Goal: Task Accomplishment & Management: Use online tool/utility

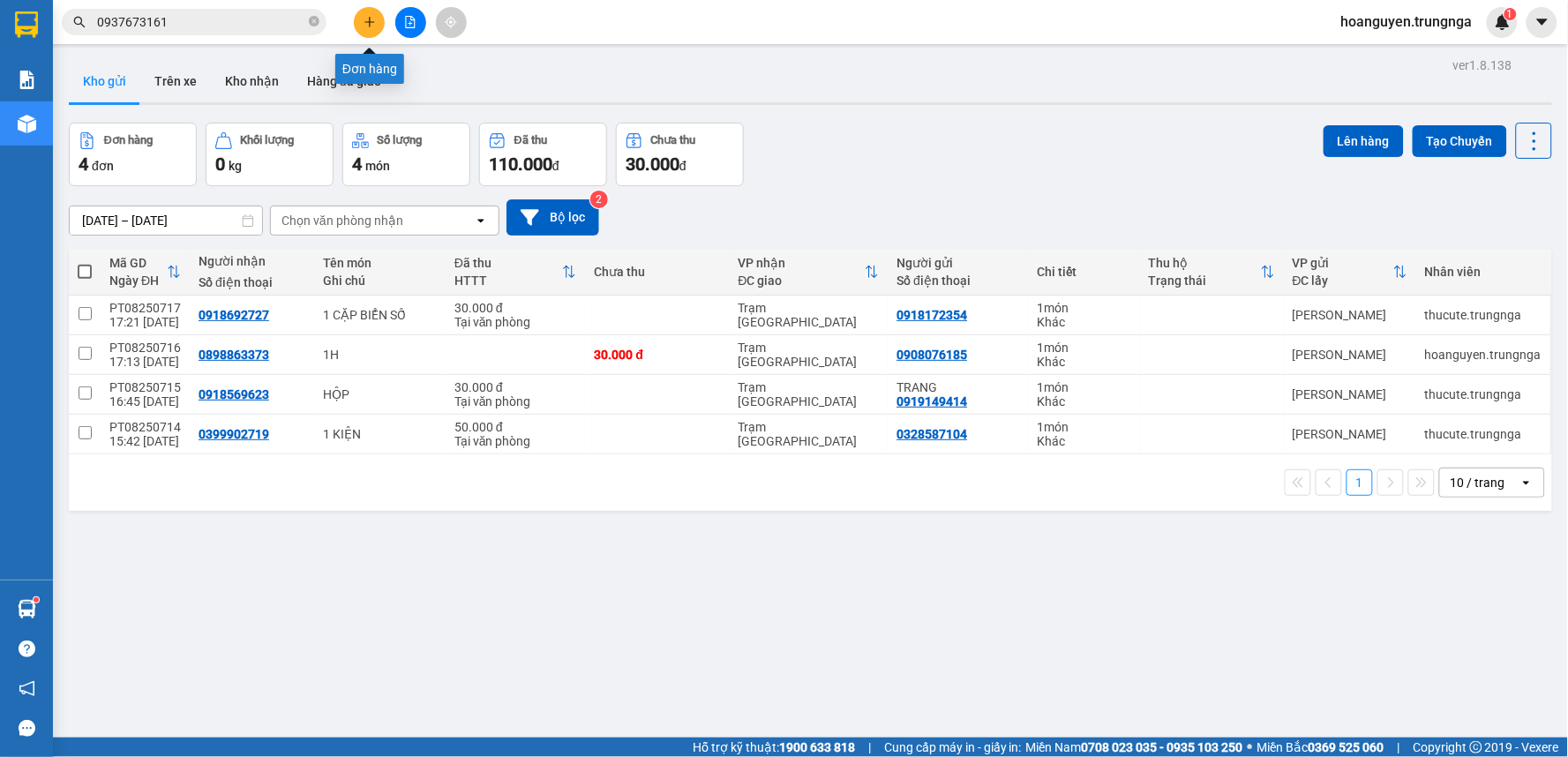
click at [367, 21] on icon "plus" at bounding box center [369, 21] width 10 height 1
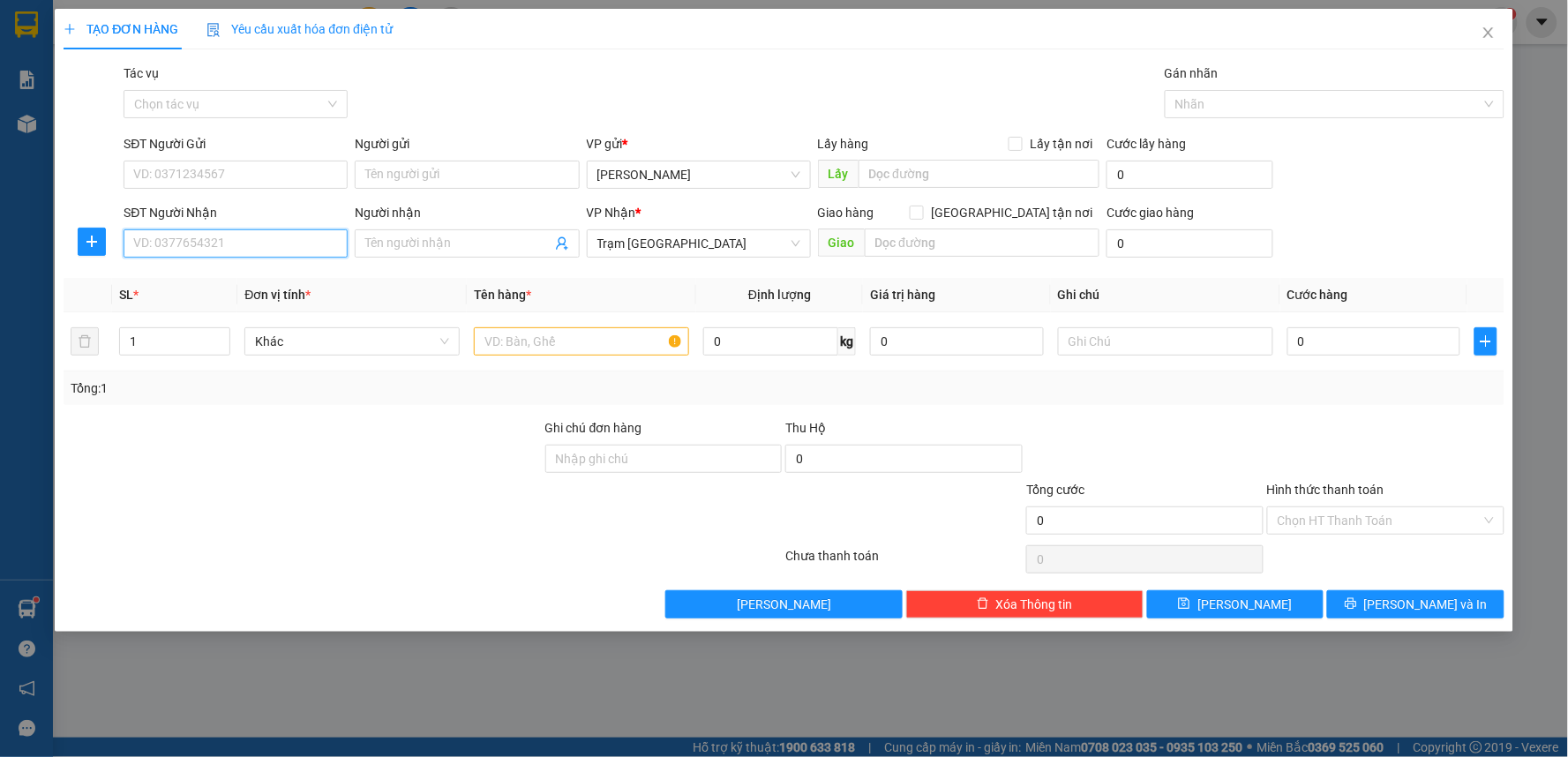
click at [302, 251] on input "SĐT Người Nhận" at bounding box center [235, 243] width 224 height 29
type input "0933553822"
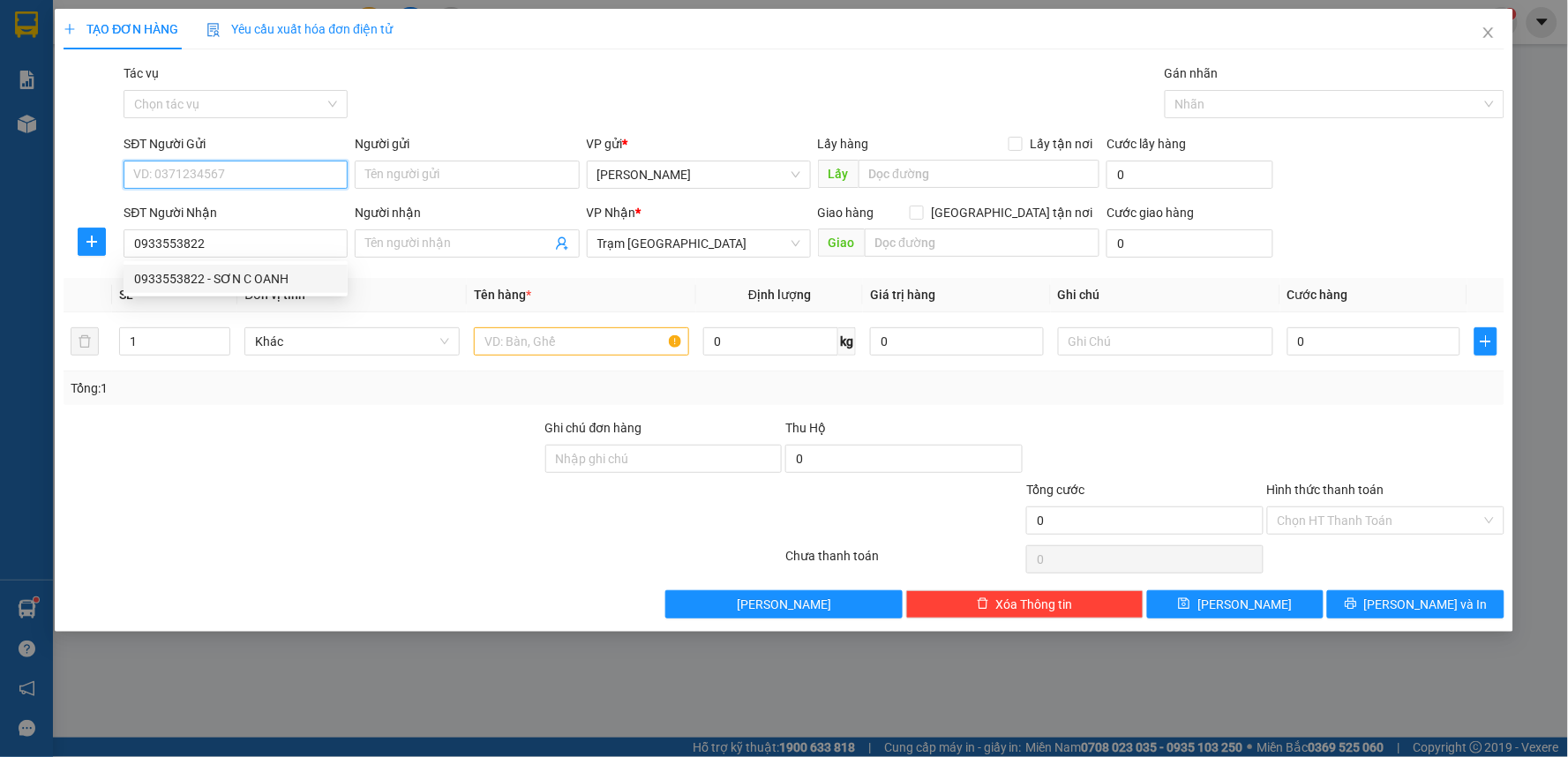
click at [213, 179] on input "SĐT Người Gửi" at bounding box center [235, 174] width 224 height 29
click at [214, 203] on div "0948949295 - C OANH" at bounding box center [236, 209] width 203 height 19
type input "0948949295"
type input "C OANH"
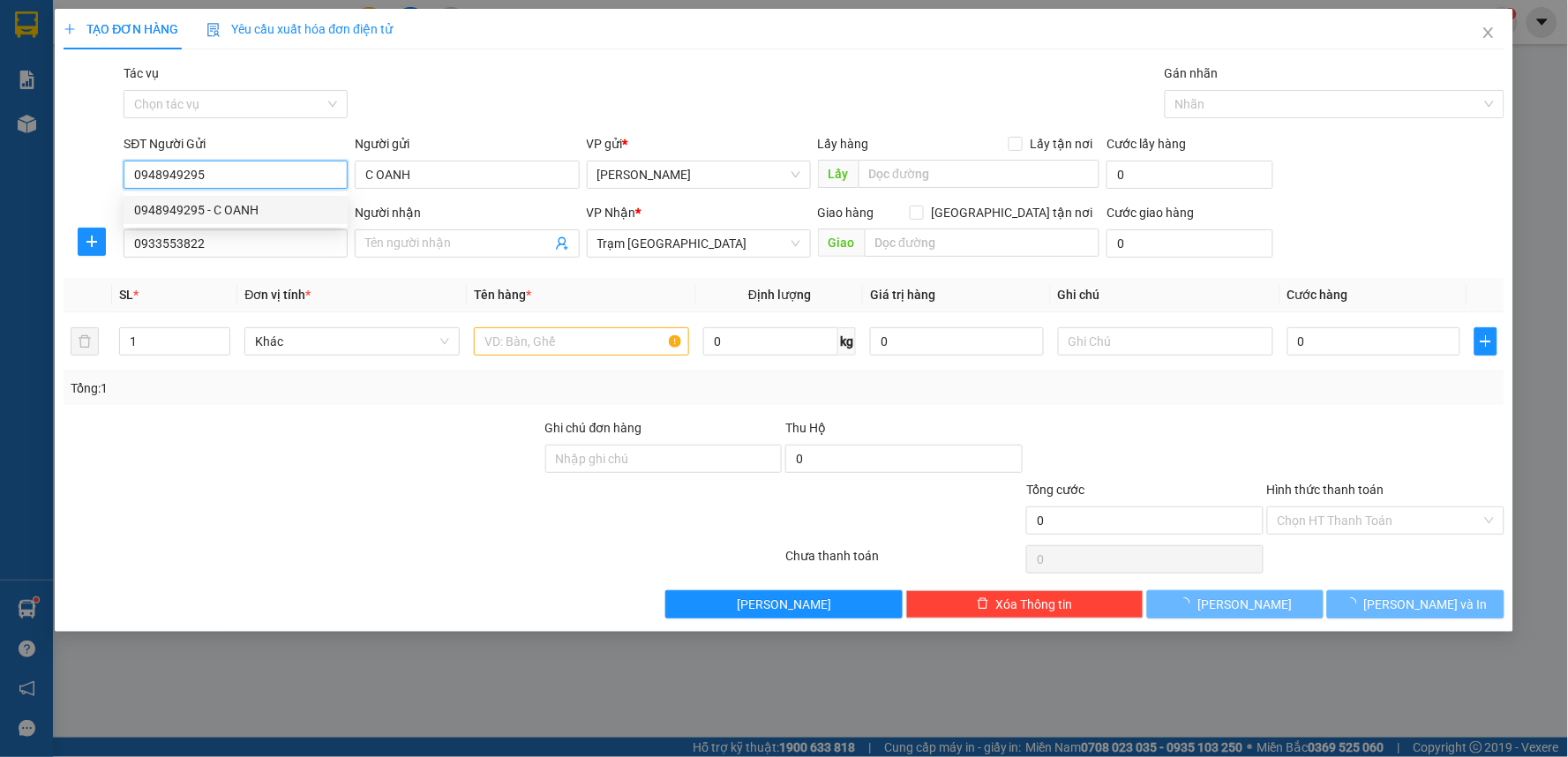
type input "30.000"
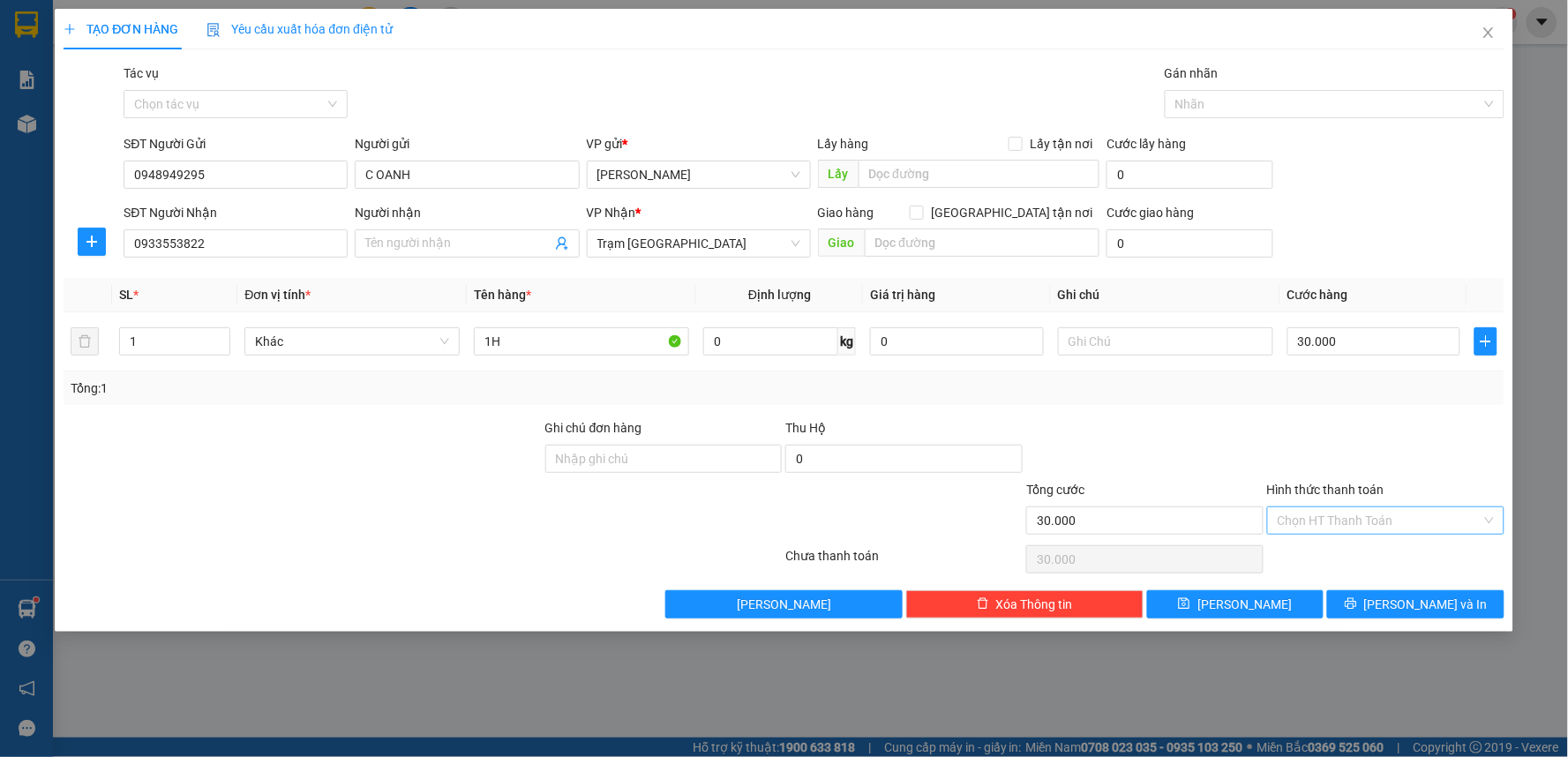
click at [1348, 522] on input "Hình thức thanh toán" at bounding box center [1379, 521] width 204 height 27
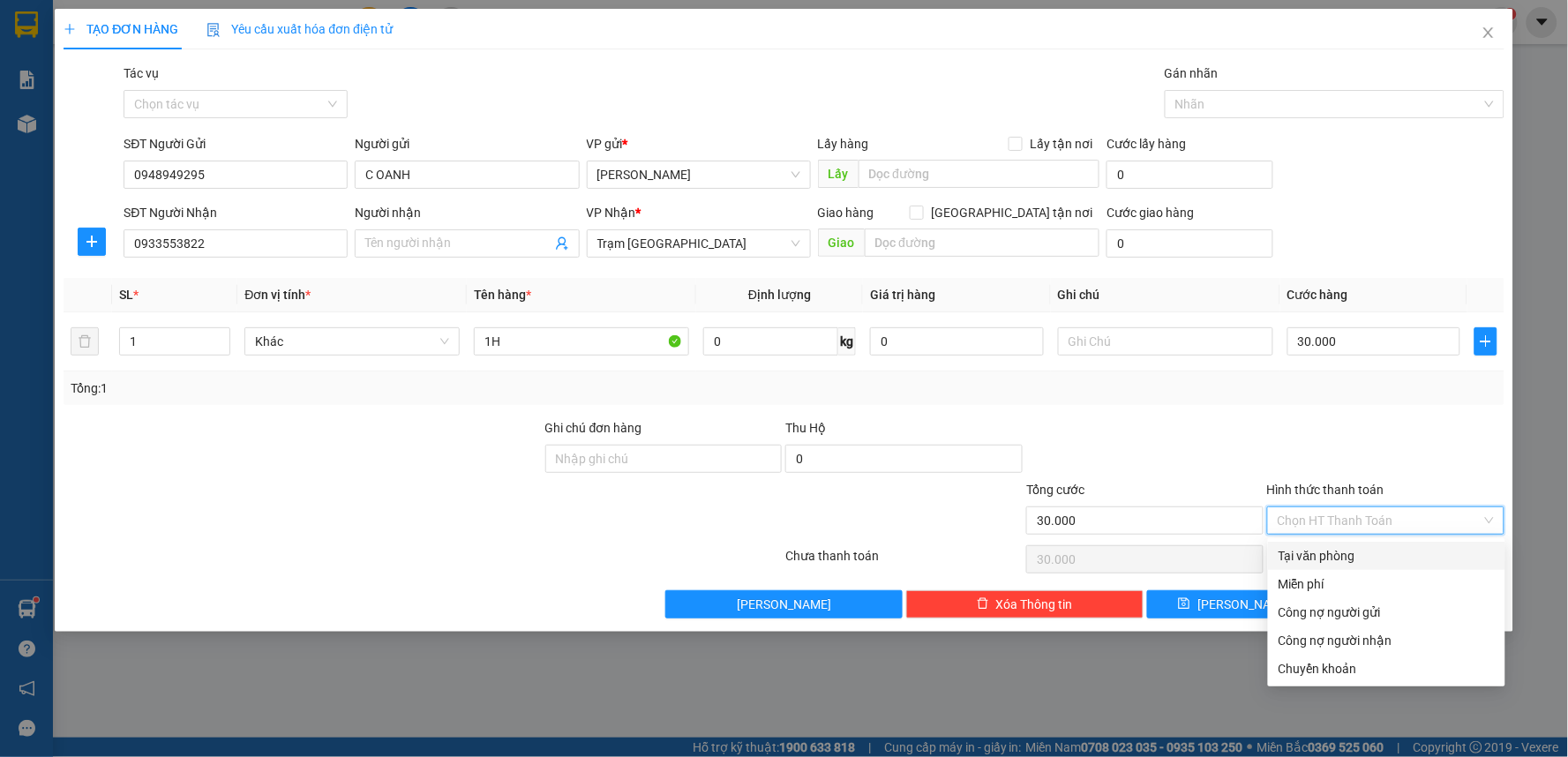
click at [1326, 562] on div "Tại văn phòng" at bounding box center [1386, 556] width 217 height 19
type input "0"
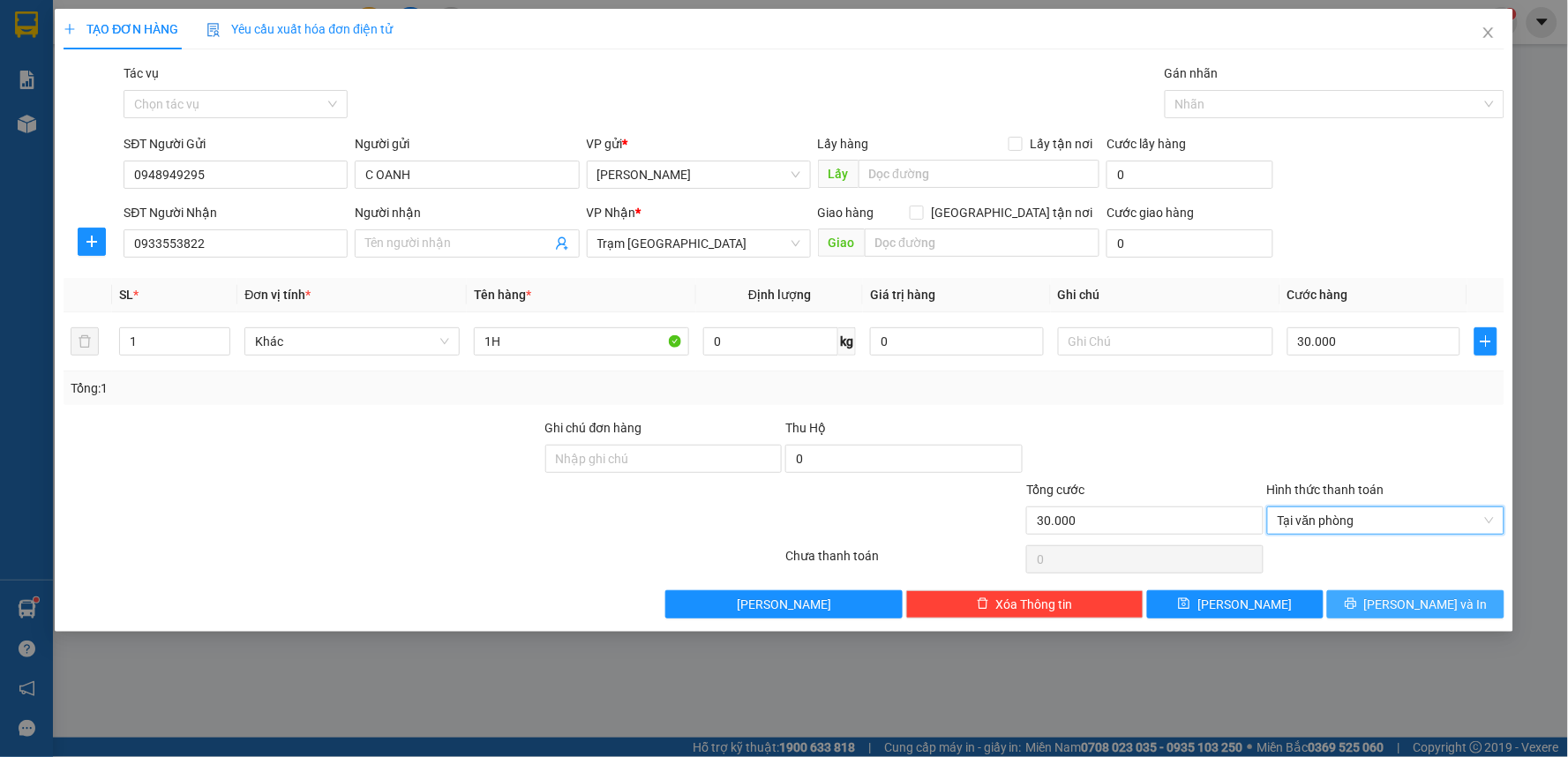
click at [1409, 607] on span "[PERSON_NAME] và In" at bounding box center [1426, 604] width 124 height 19
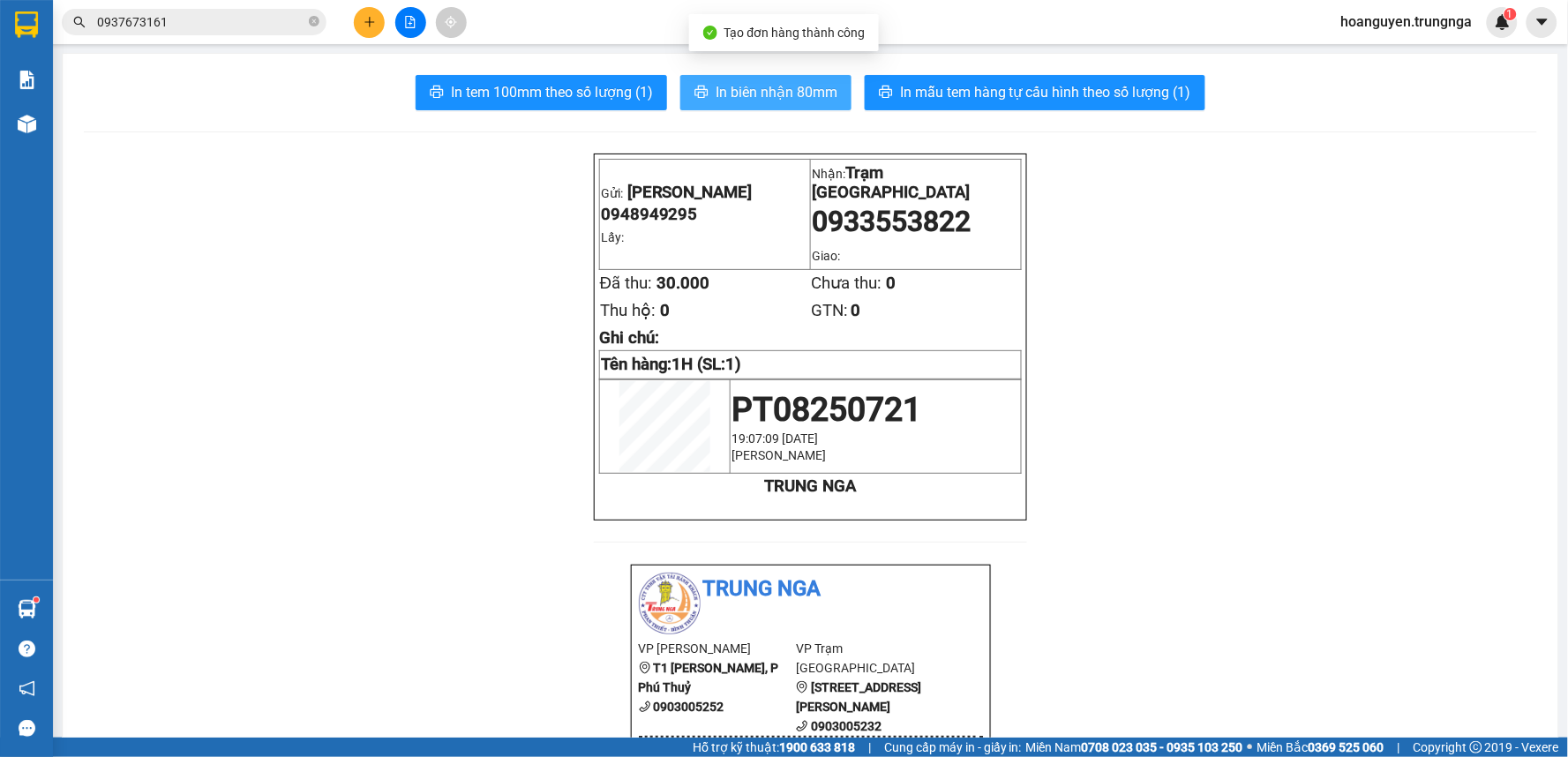
click at [771, 87] on span "In biên nhận 80mm" at bounding box center [776, 92] width 122 height 22
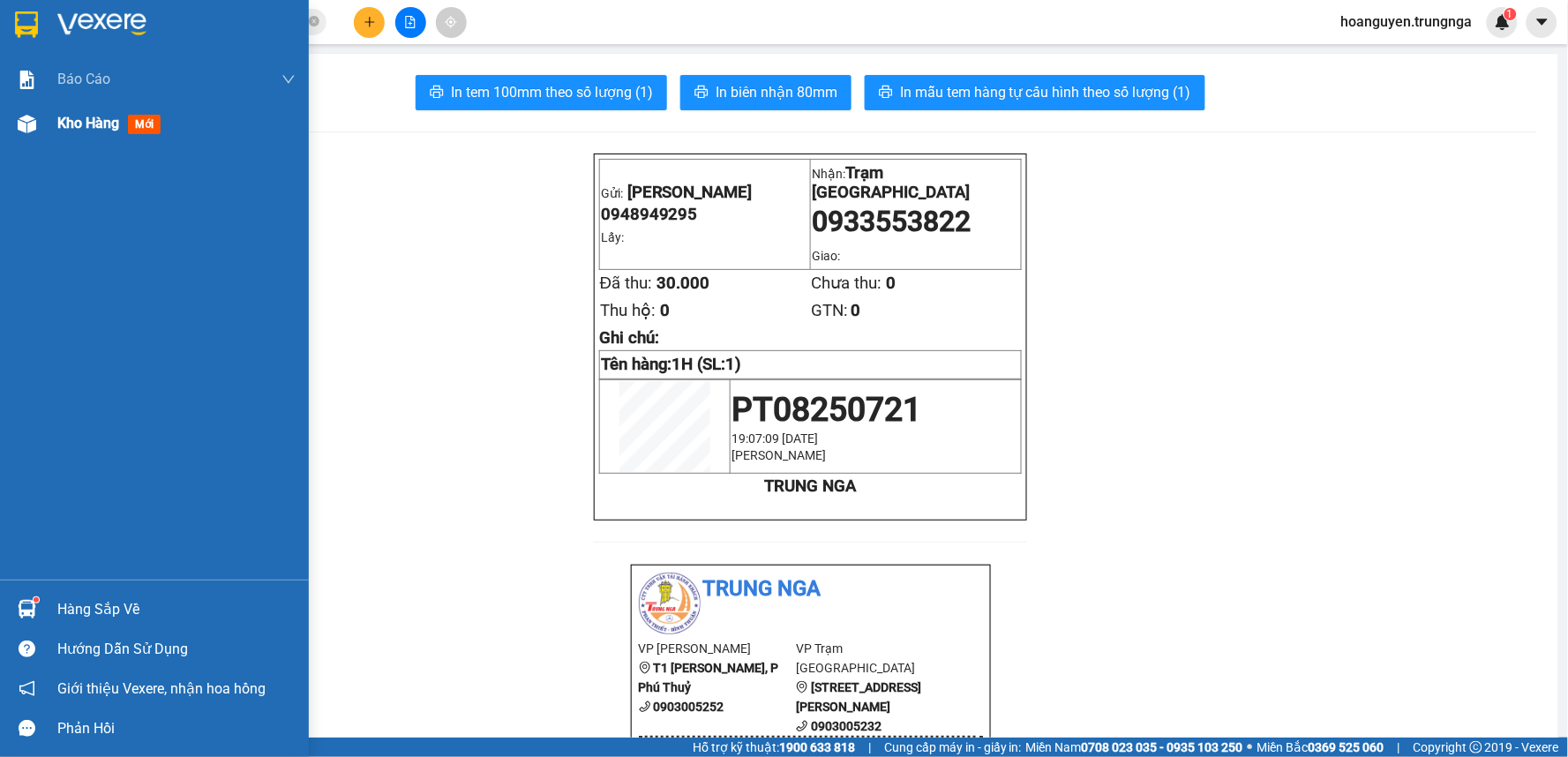
click at [32, 116] on img at bounding box center [27, 124] width 18 height 18
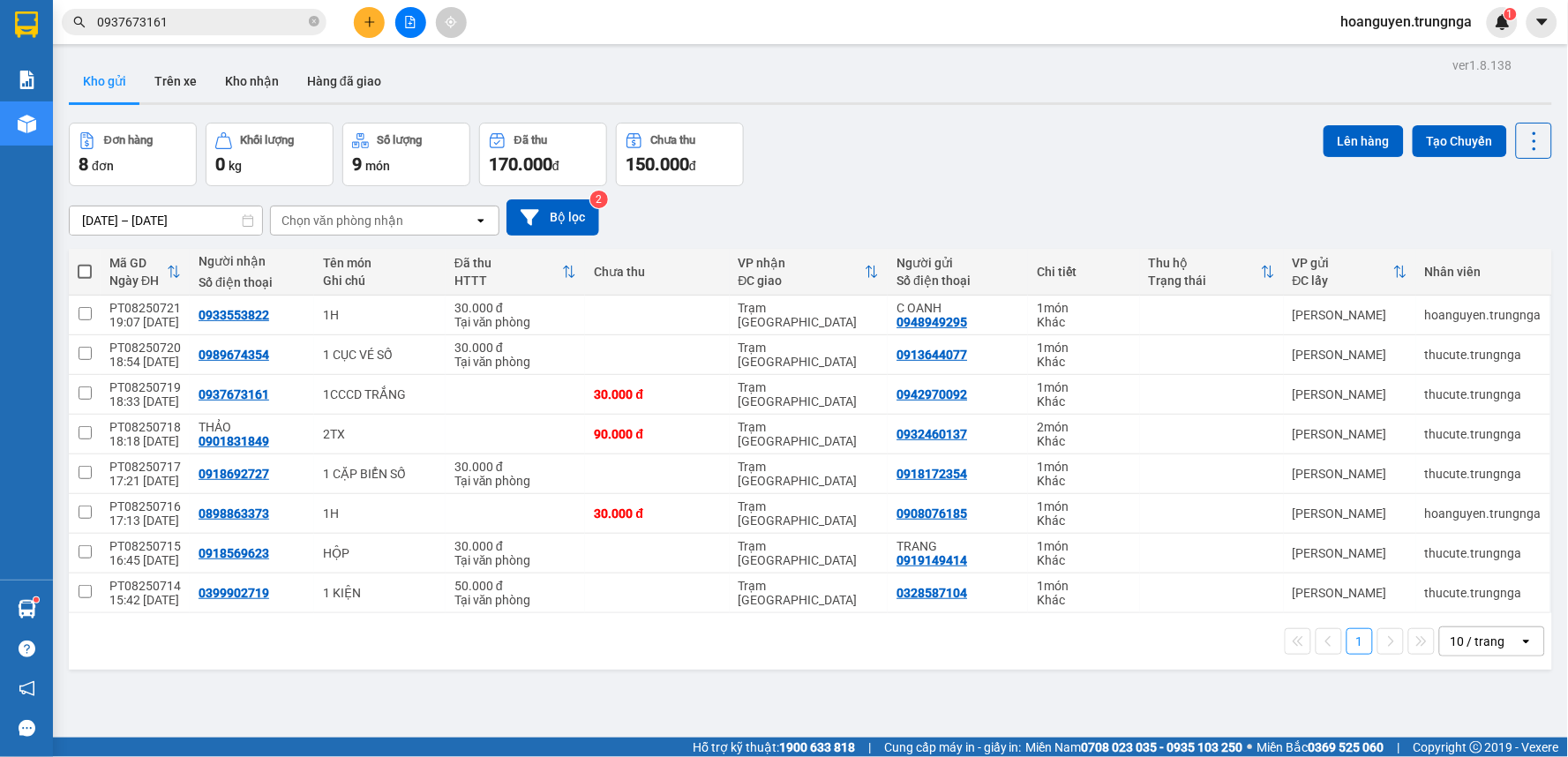
click at [1019, 152] on div "Đơn hàng 8 đơn Khối lượng 0 kg Số lượng 9 món Đã thu 170.000 đ Chưa thu 150.000…" at bounding box center [810, 154] width 1483 height 64
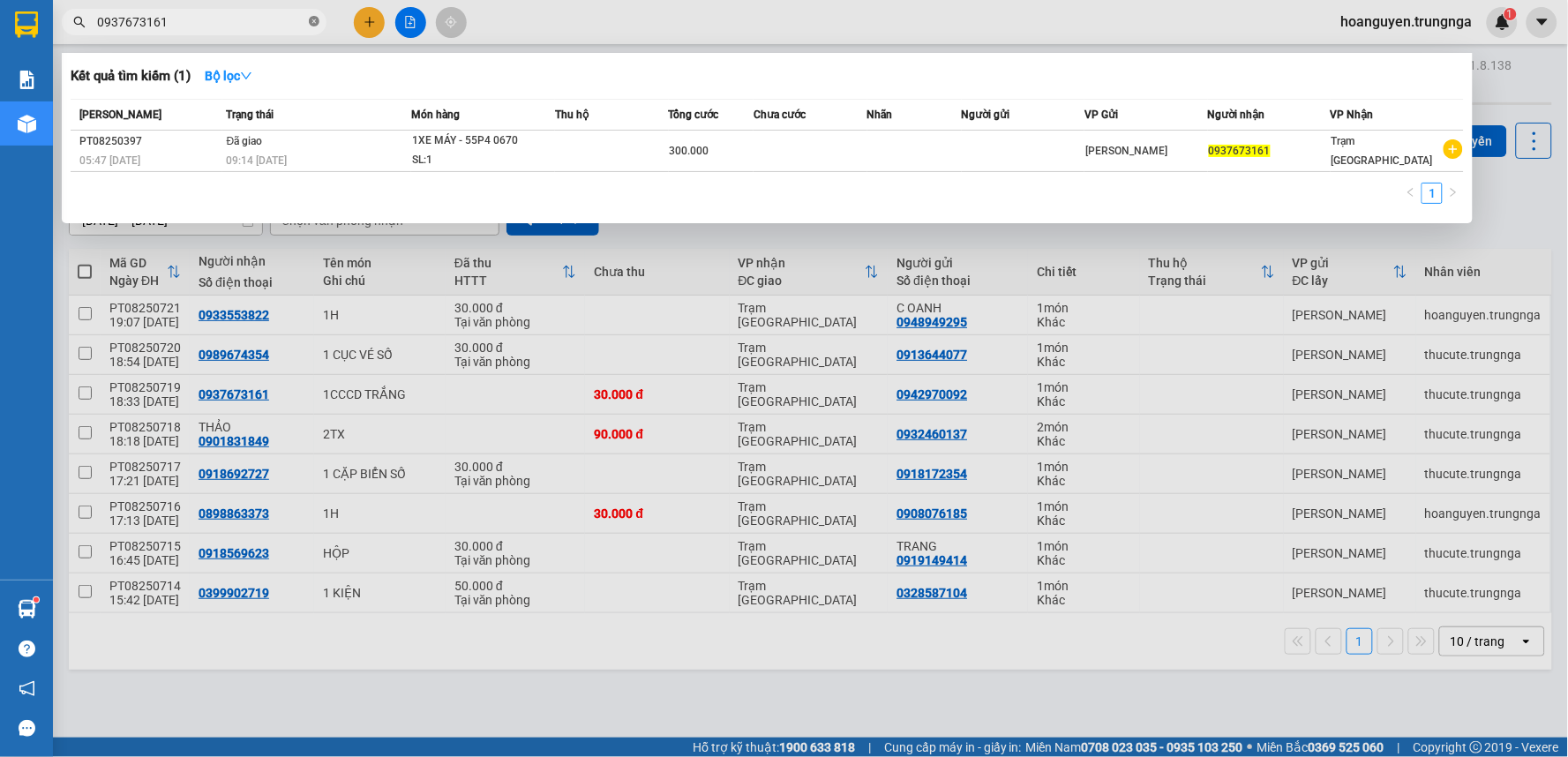
click at [309, 22] on icon "close-circle" at bounding box center [313, 20] width 10 height 10
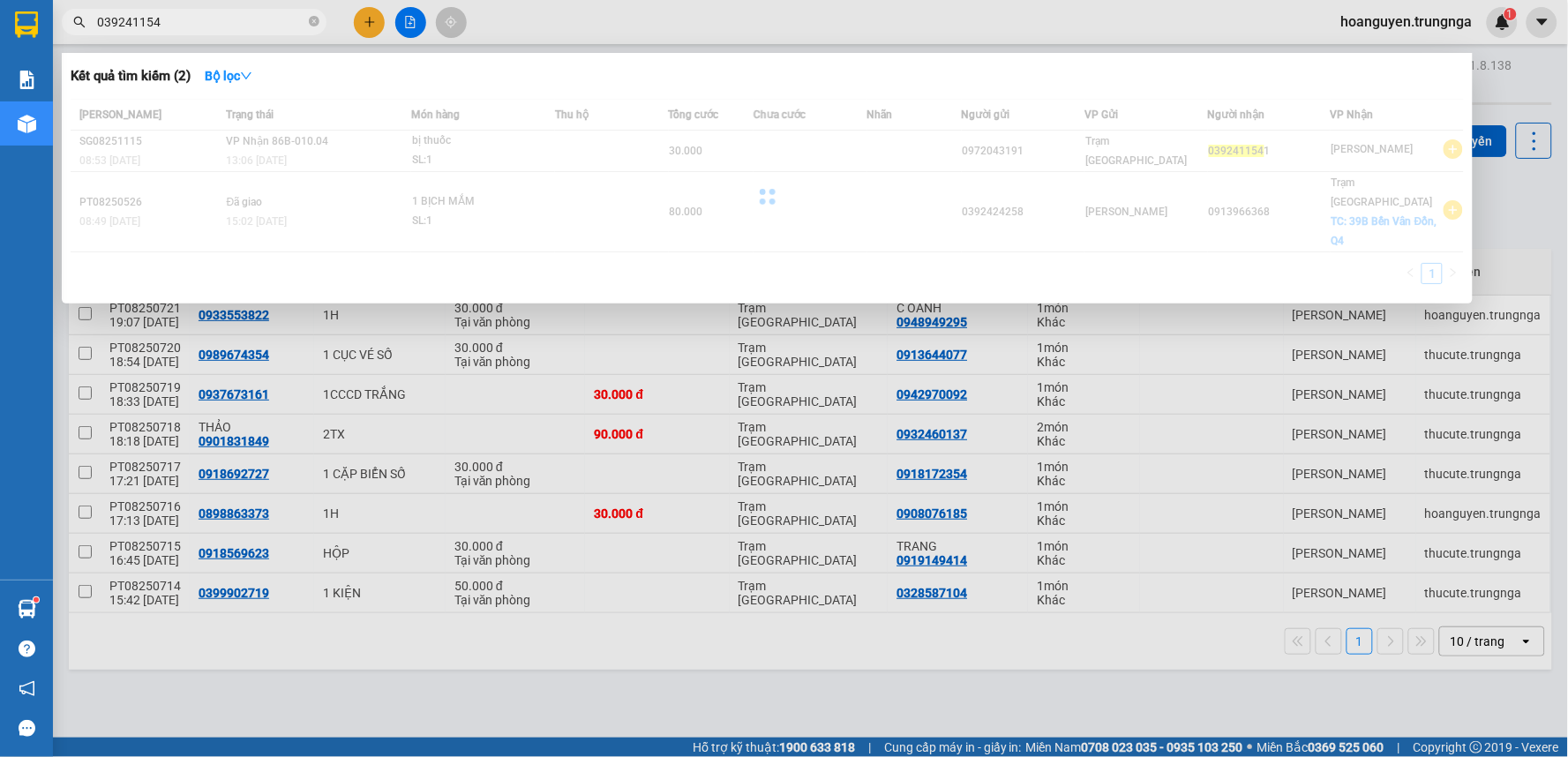
type input "0392411541"
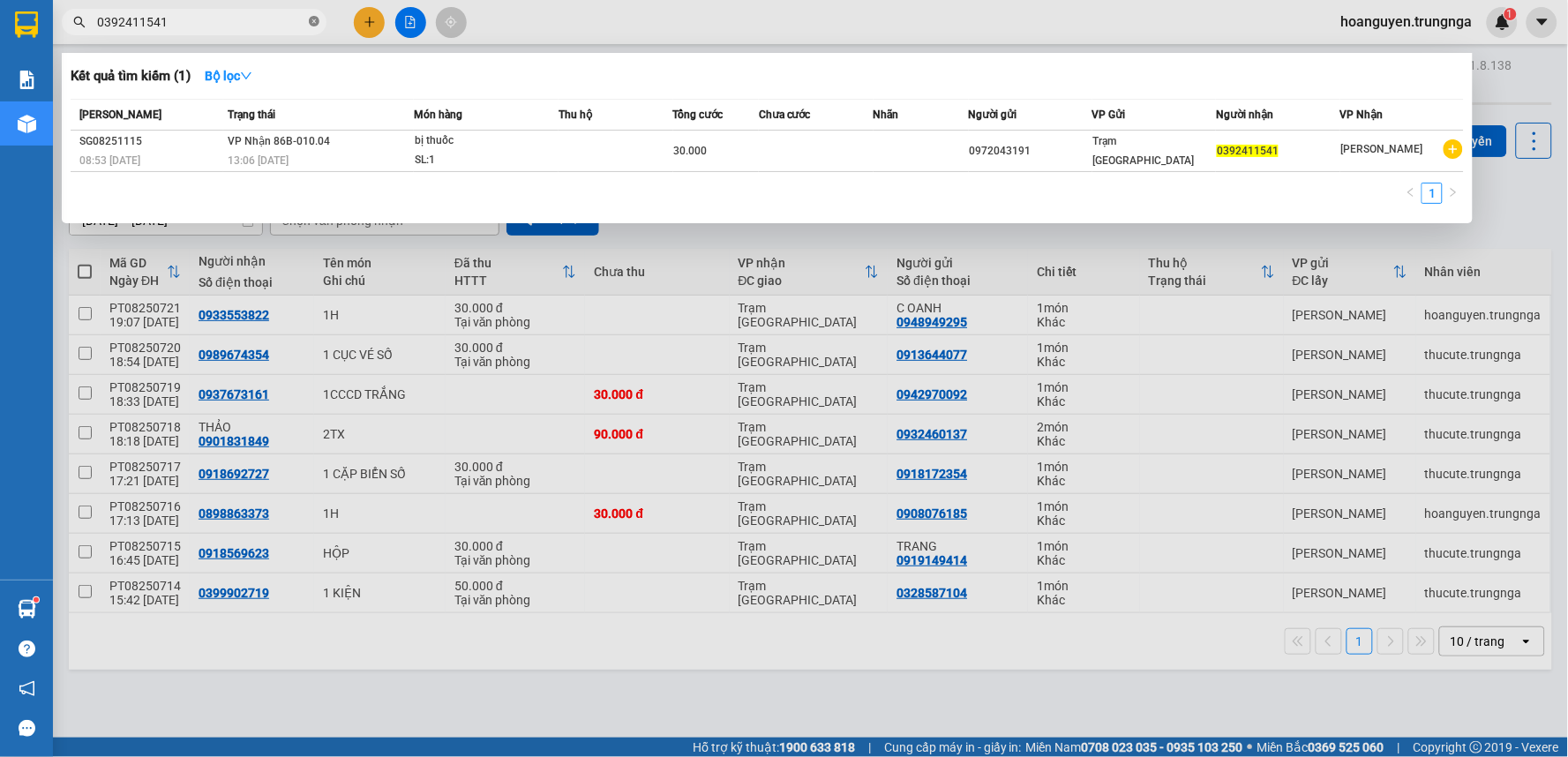
click at [319, 21] on icon "close-circle" at bounding box center [313, 20] width 10 height 10
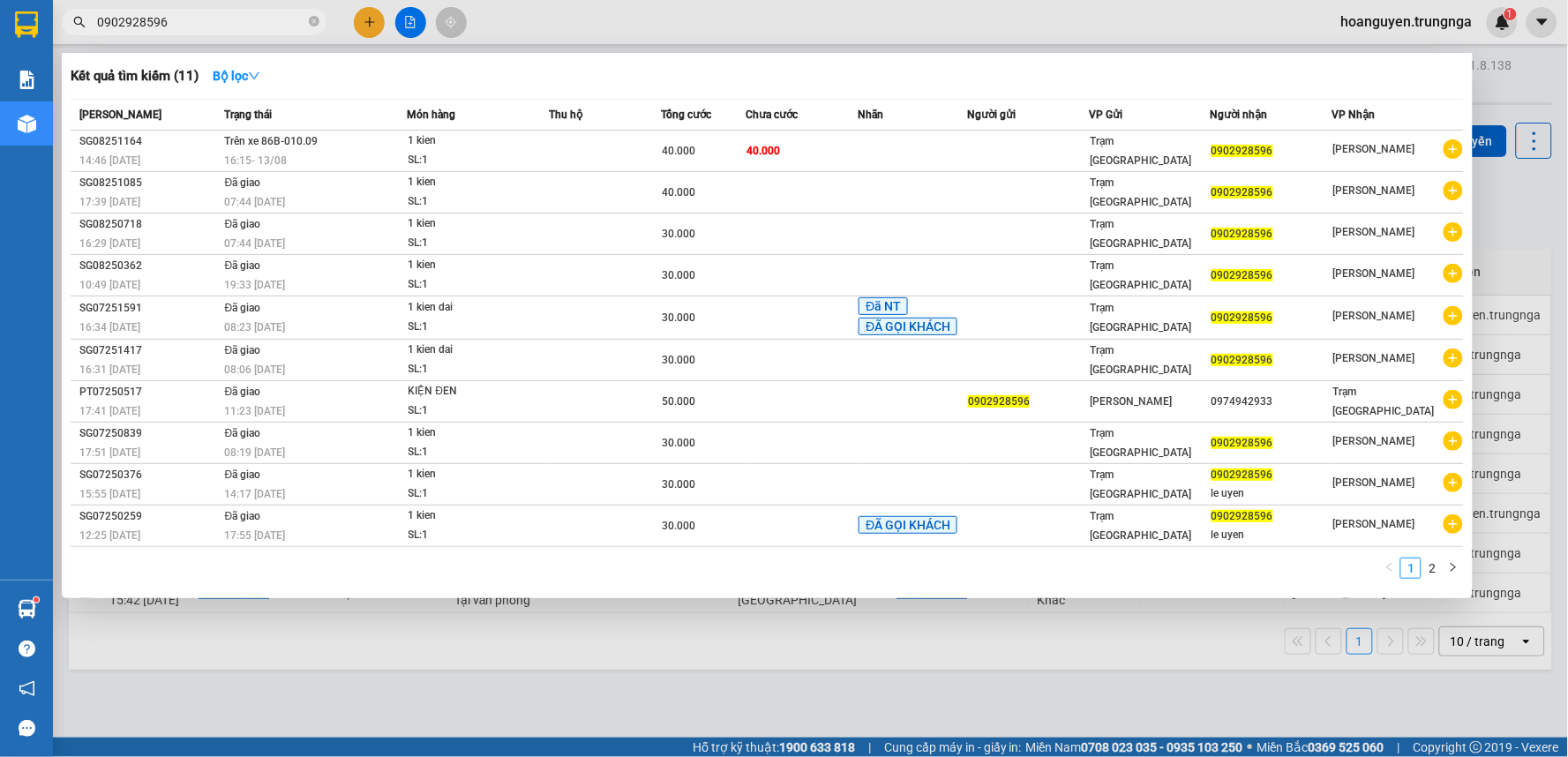
type input "0902928596"
click at [312, 21] on icon "close-circle" at bounding box center [313, 20] width 10 height 10
